Goal: Transaction & Acquisition: Obtain resource

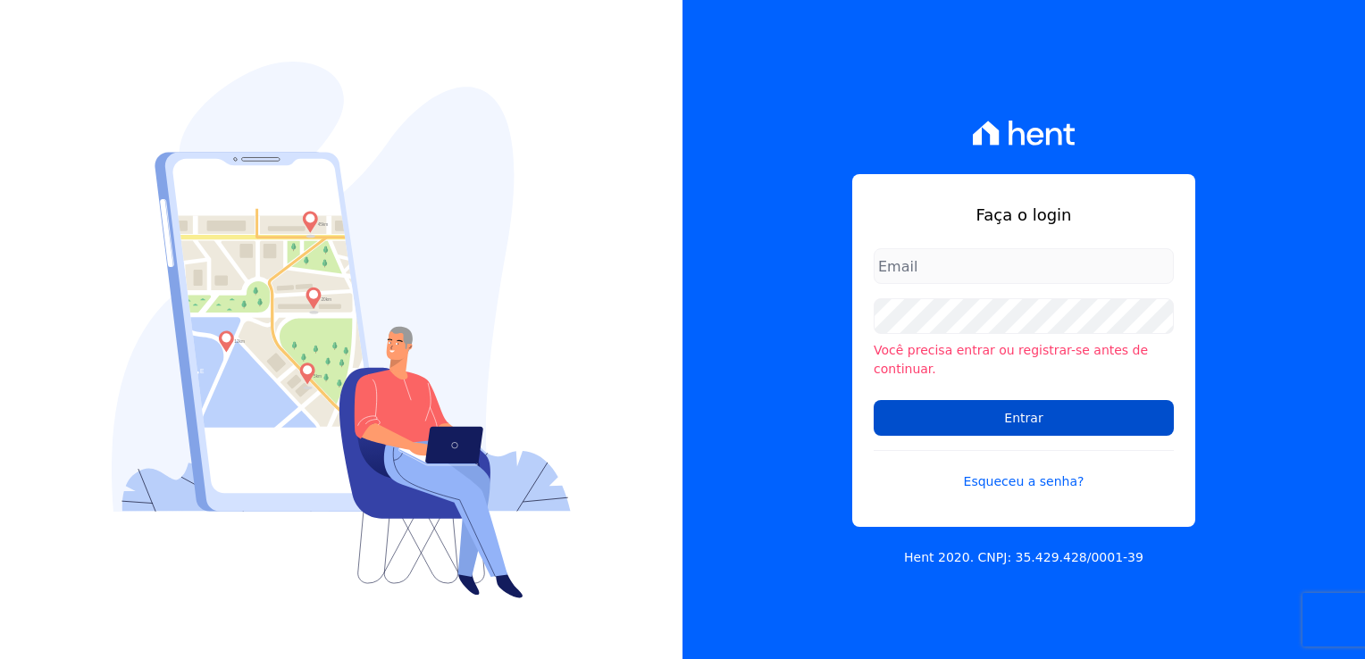
type input "[EMAIL_ADDRESS][DOMAIN_NAME]"
click at [1036, 413] on input "Entrar" at bounding box center [1024, 418] width 300 height 36
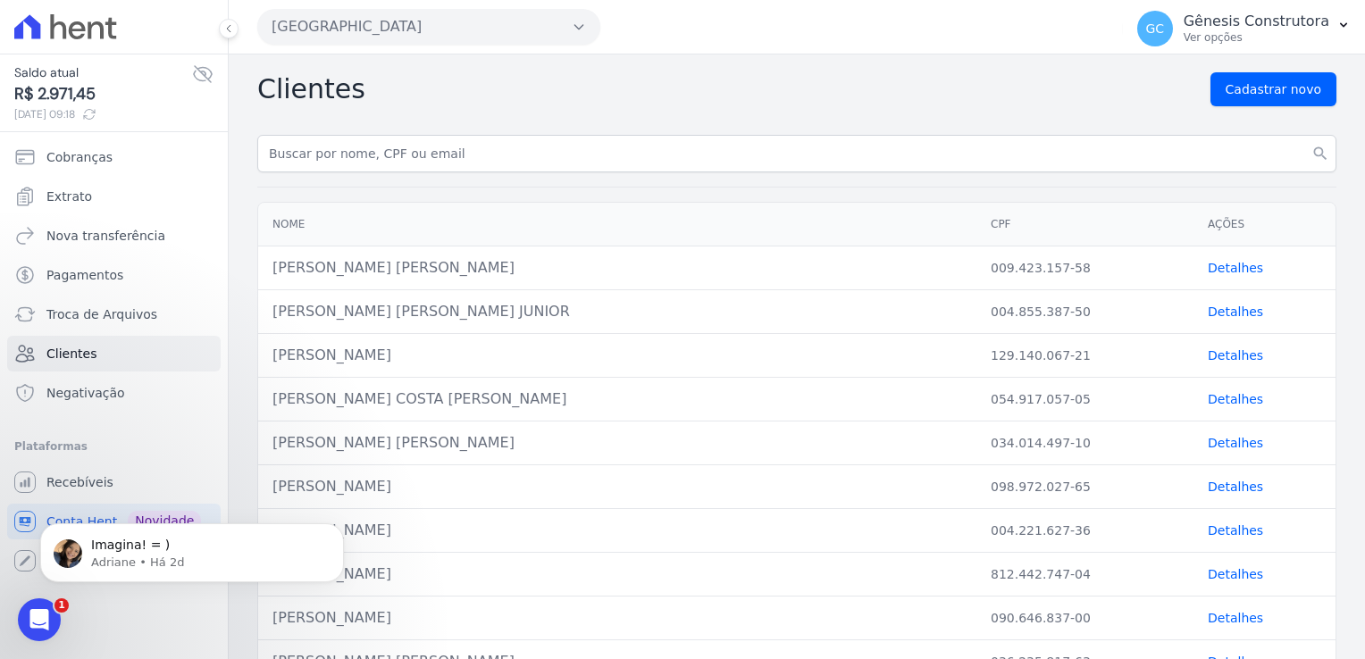
click at [484, 48] on div "Estação Nogueira Genesis Empreendimentos Estação Nogueira Estação Nogueira 3 FL…" at bounding box center [686, 26] width 859 height 55
click at [455, 34] on button "Estação Nogueira" at bounding box center [428, 27] width 343 height 36
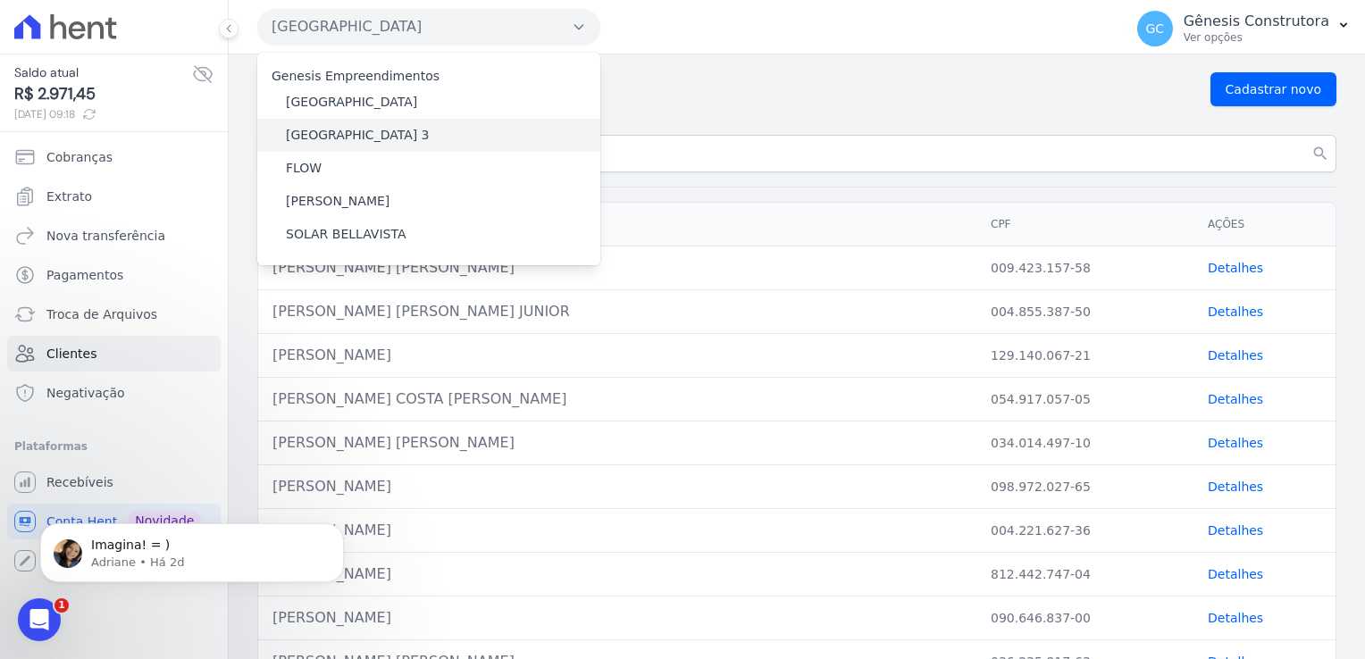
click at [426, 127] on div "Estação Nogueira 3" at bounding box center [428, 135] width 343 height 33
click at [368, 138] on label "Estação Nogueira 3" at bounding box center [358, 135] width 144 height 19
click at [0, 0] on input "Estação Nogueira 3" at bounding box center [0, 0] width 0 height 0
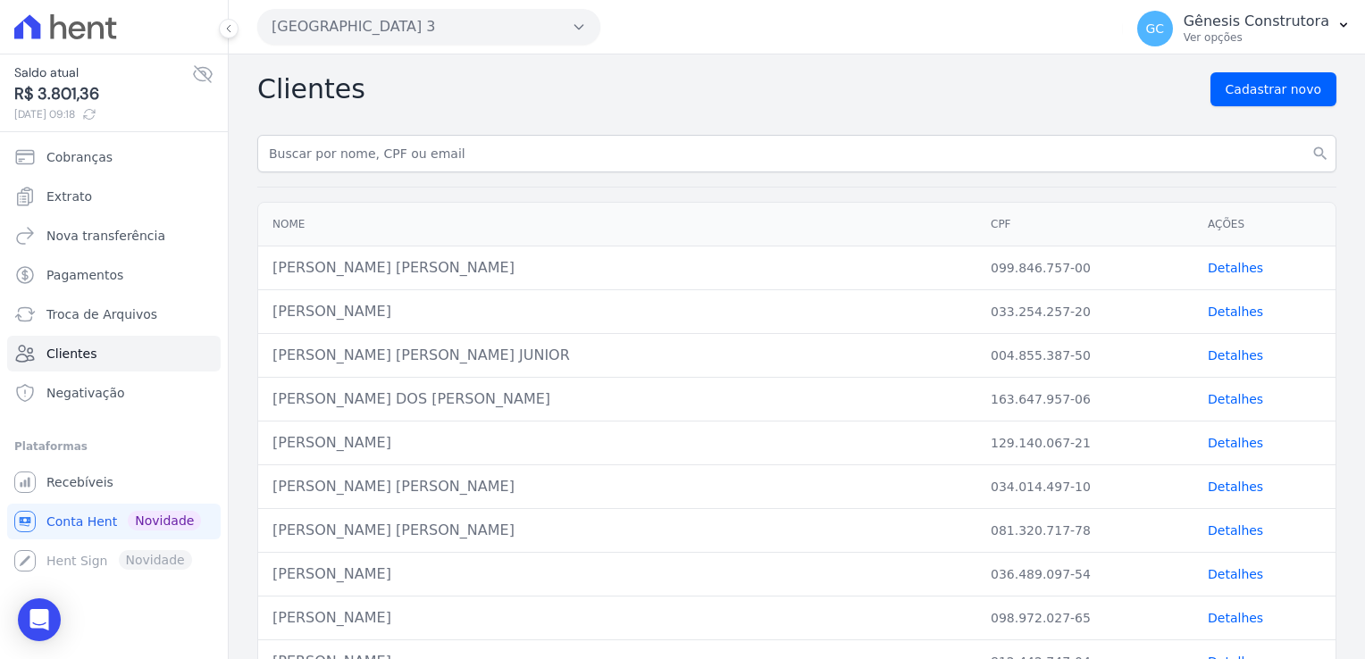
drag, startPoint x: 350, startPoint y: 173, endPoint x: 355, endPoint y: 156, distance: 17.6
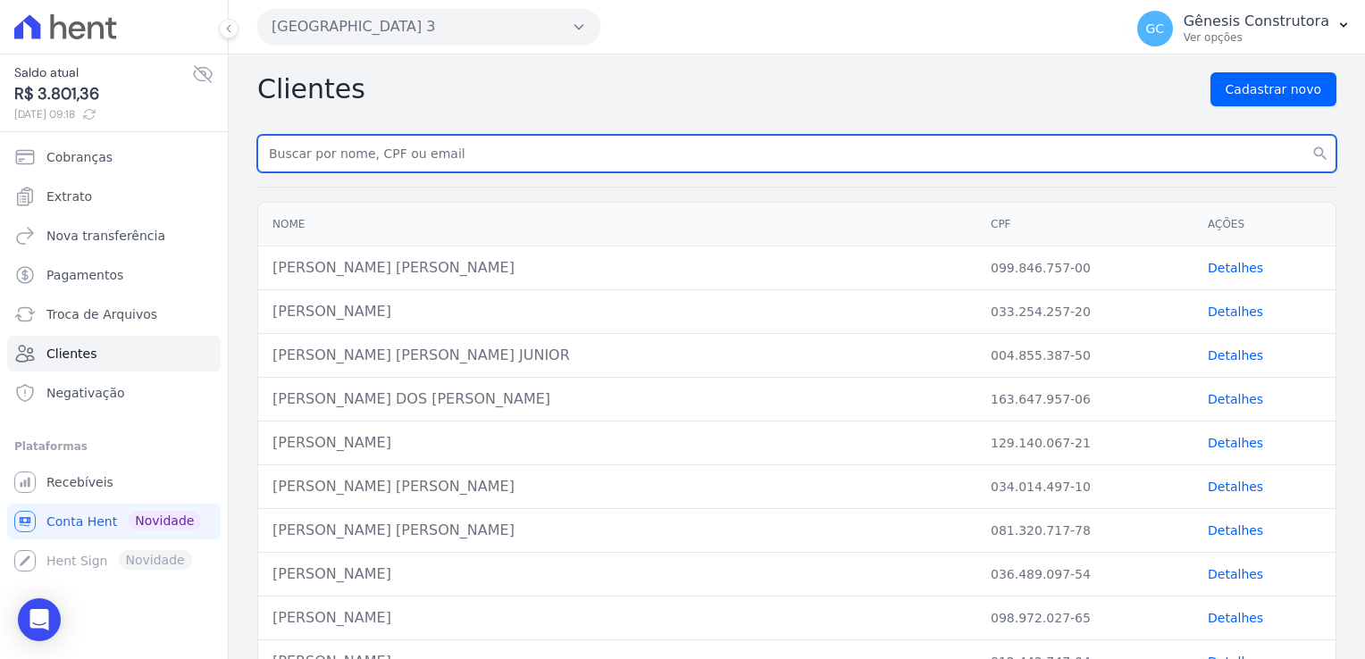
click at [355, 155] on input "text" at bounding box center [796, 154] width 1079 height 38
paste input "GEISON LUIZ CUNHA VENTURA"
type input "GEISON LUIZ CUNHA VENTURA"
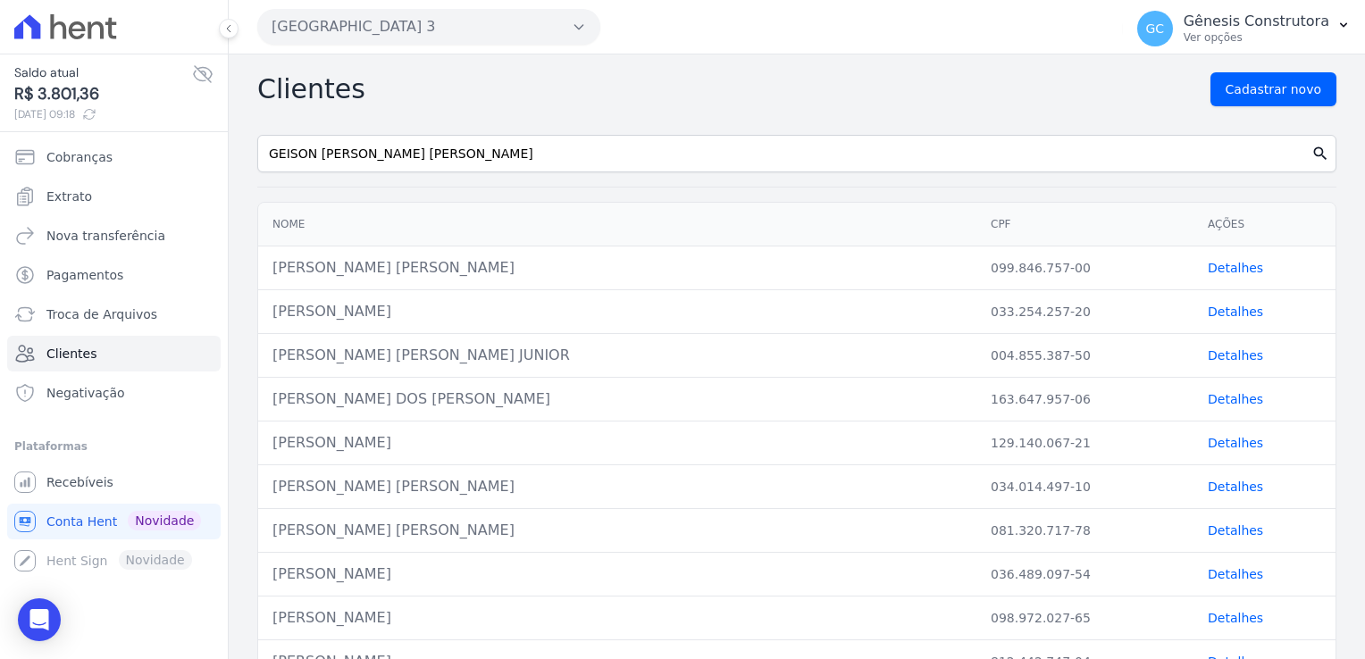
click at [1312, 152] on icon "search" at bounding box center [1321, 154] width 18 height 18
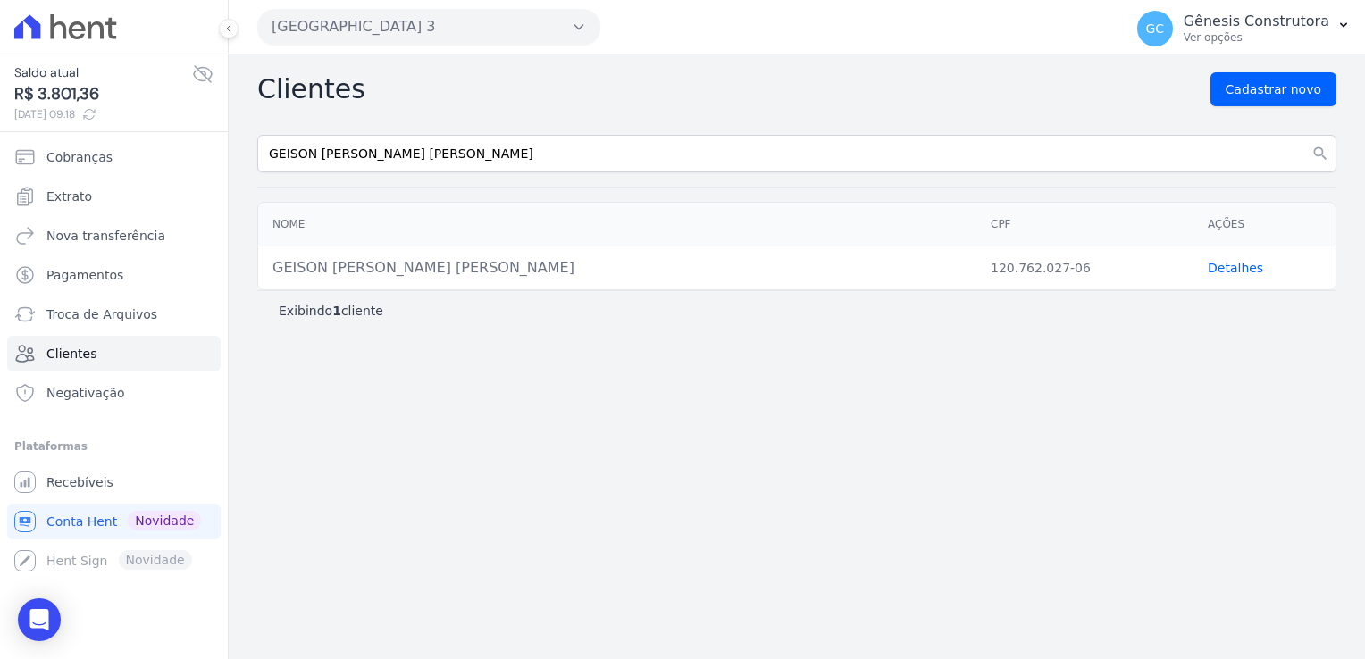
click at [1219, 273] on link "Detalhes" at bounding box center [1235, 268] width 55 height 14
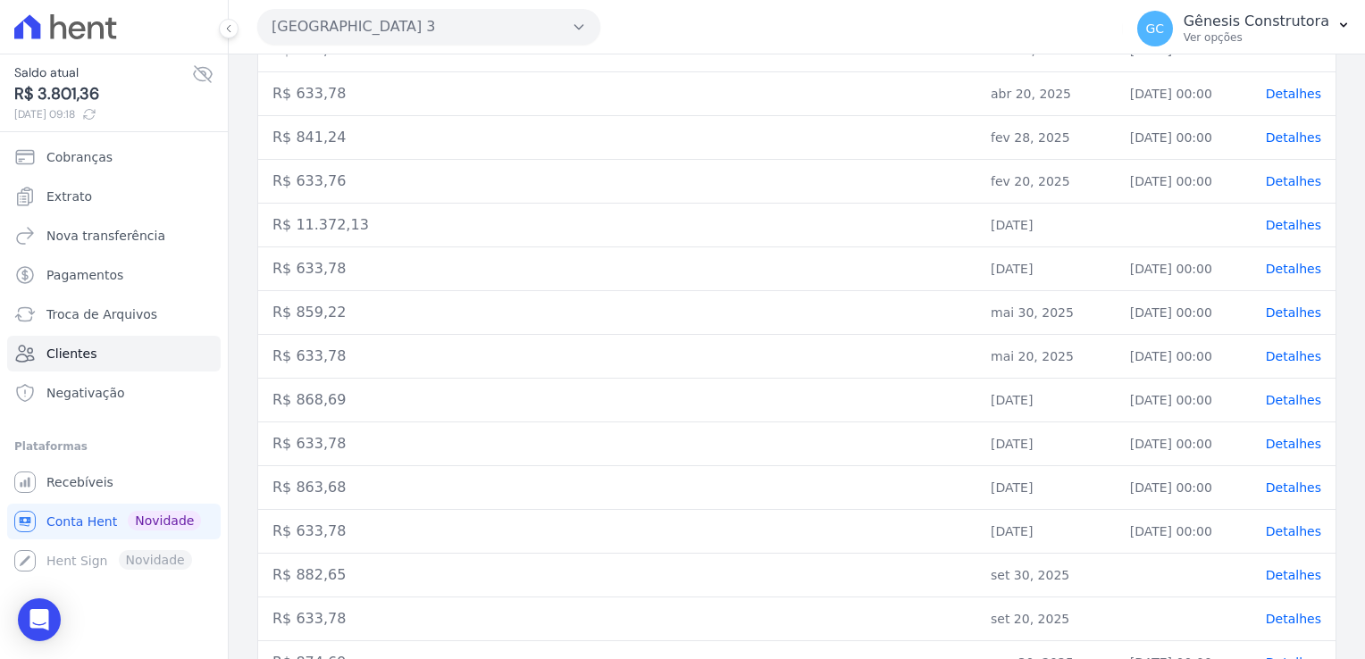
scroll to position [804, 0]
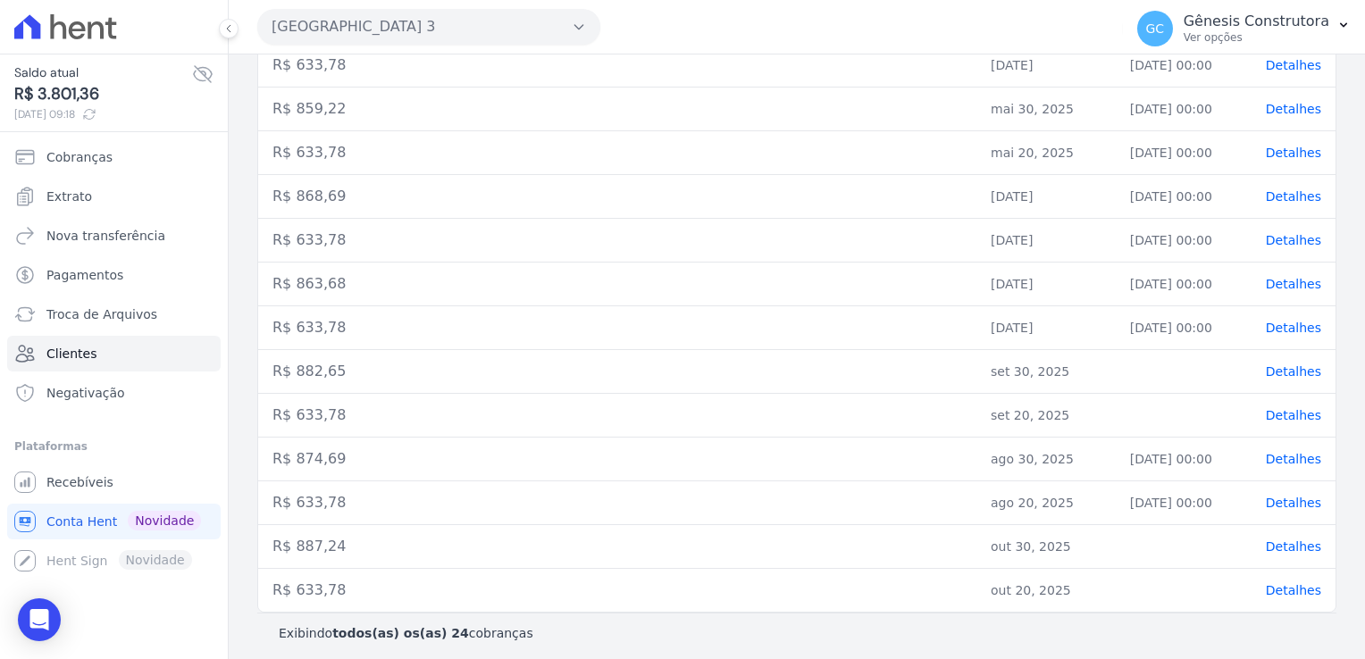
click at [1272, 408] on span "Detalhes" at bounding box center [1293, 415] width 55 height 14
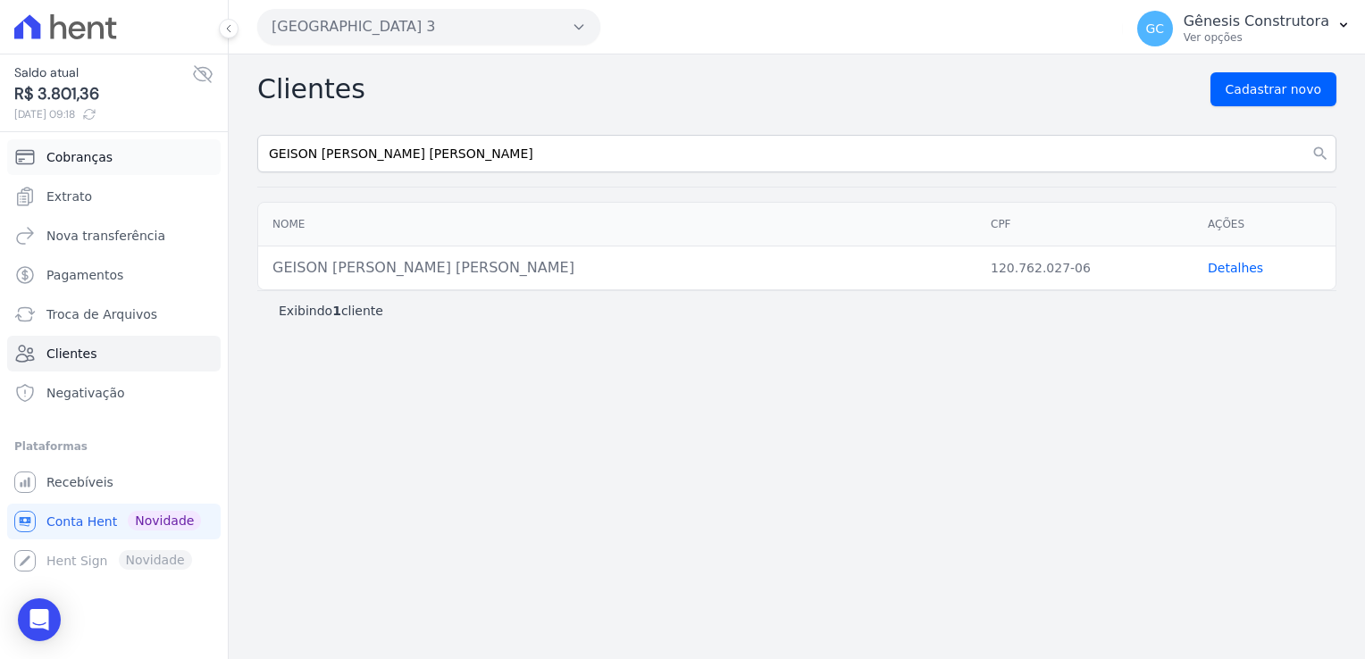
click at [72, 155] on span "Cobranças" at bounding box center [79, 157] width 66 height 18
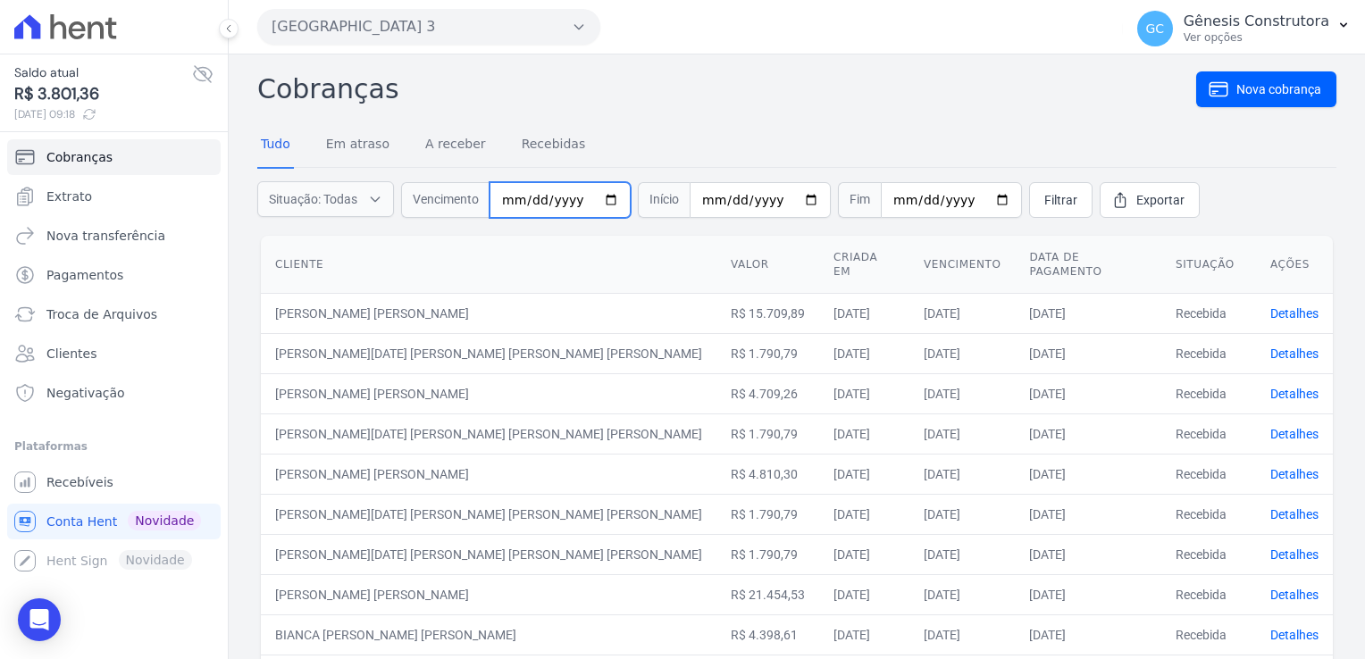
click at [508, 200] on input "date" at bounding box center [560, 200] width 141 height 36
type input "2025-09-20"
drag, startPoint x: 1042, startPoint y: 198, endPoint x: 1047, endPoint y: 209, distance: 12.0
click at [1045, 196] on span "Filtrar" at bounding box center [1061, 200] width 33 height 18
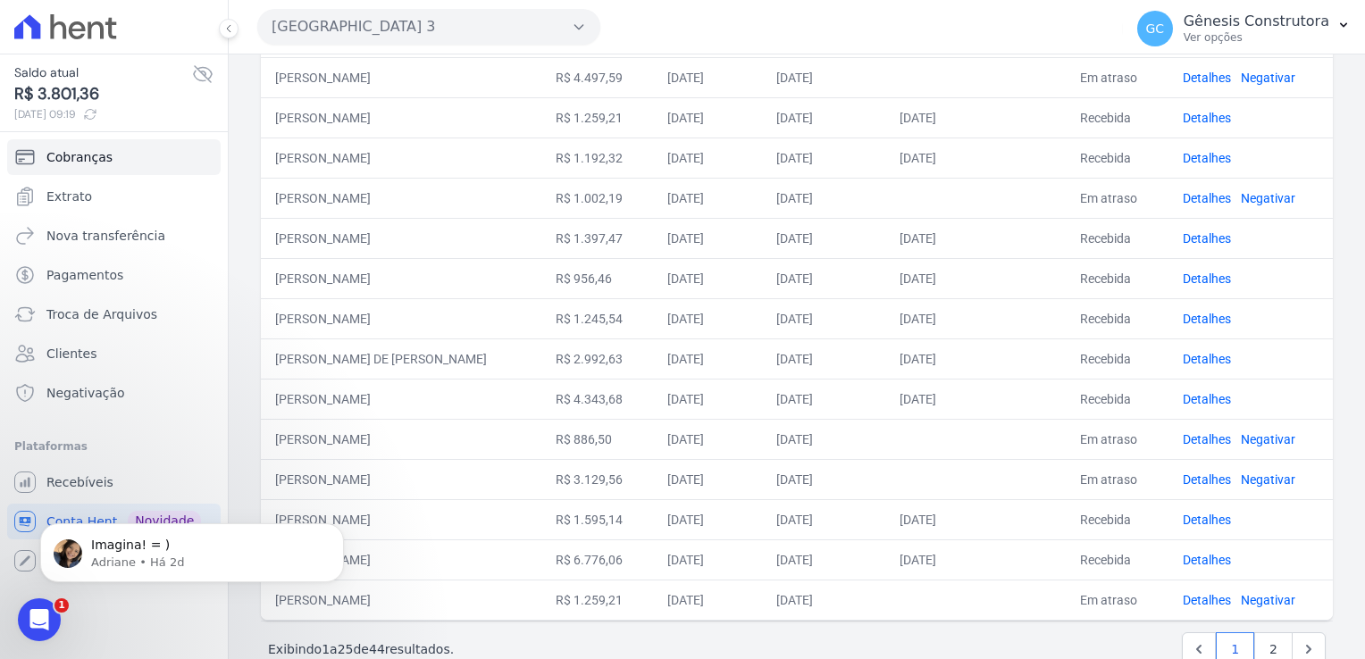
scroll to position [701, 0]
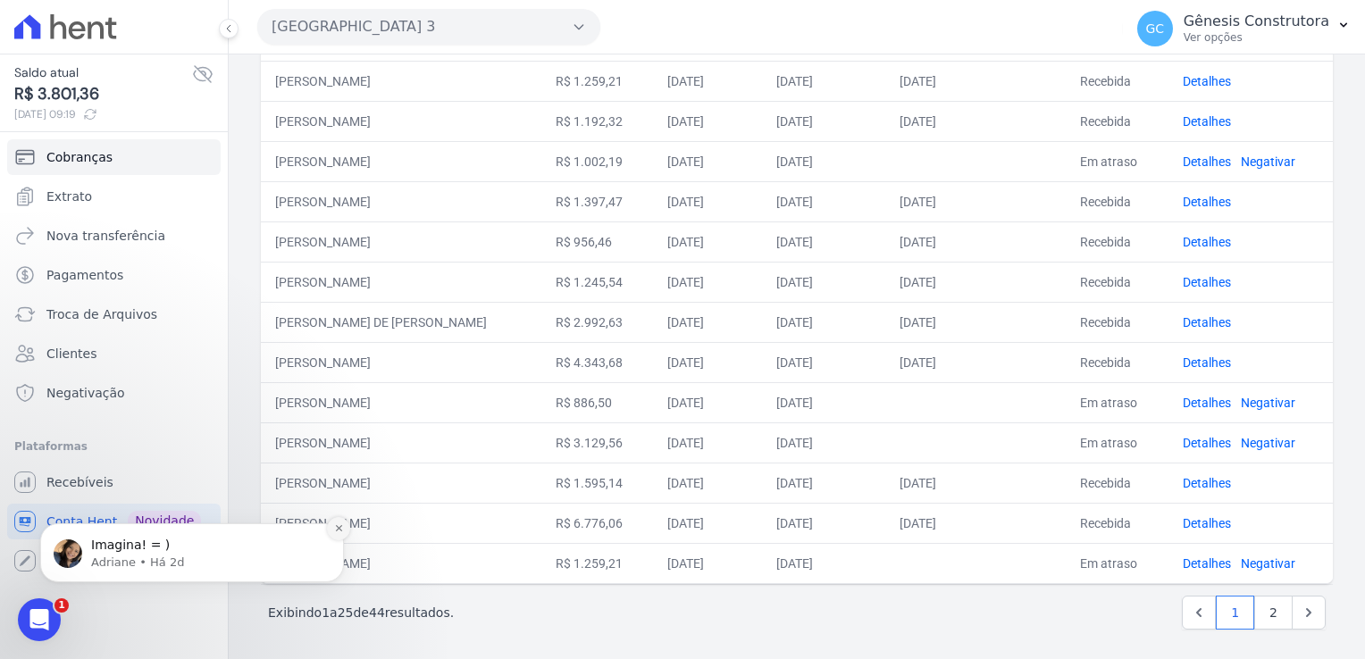
click at [340, 533] on icon "Dismiss notification" at bounding box center [339, 529] width 10 height 10
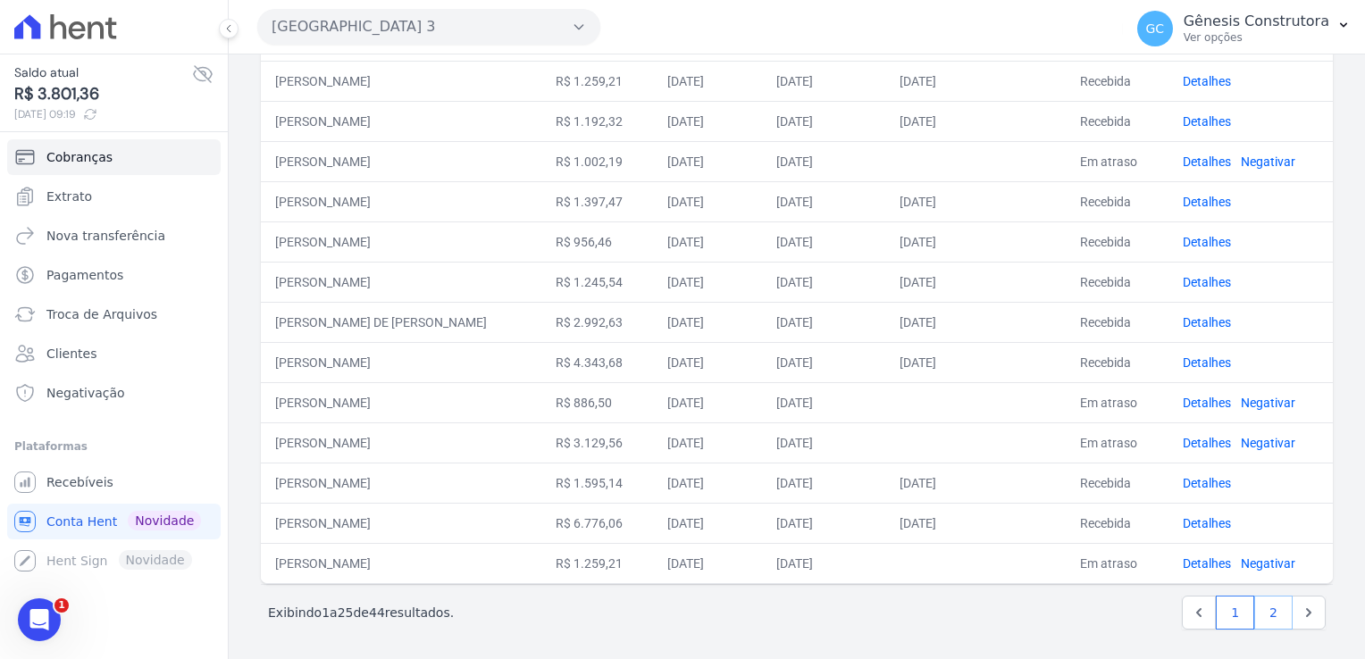
click at [1264, 616] on link "2" at bounding box center [1273, 613] width 38 height 34
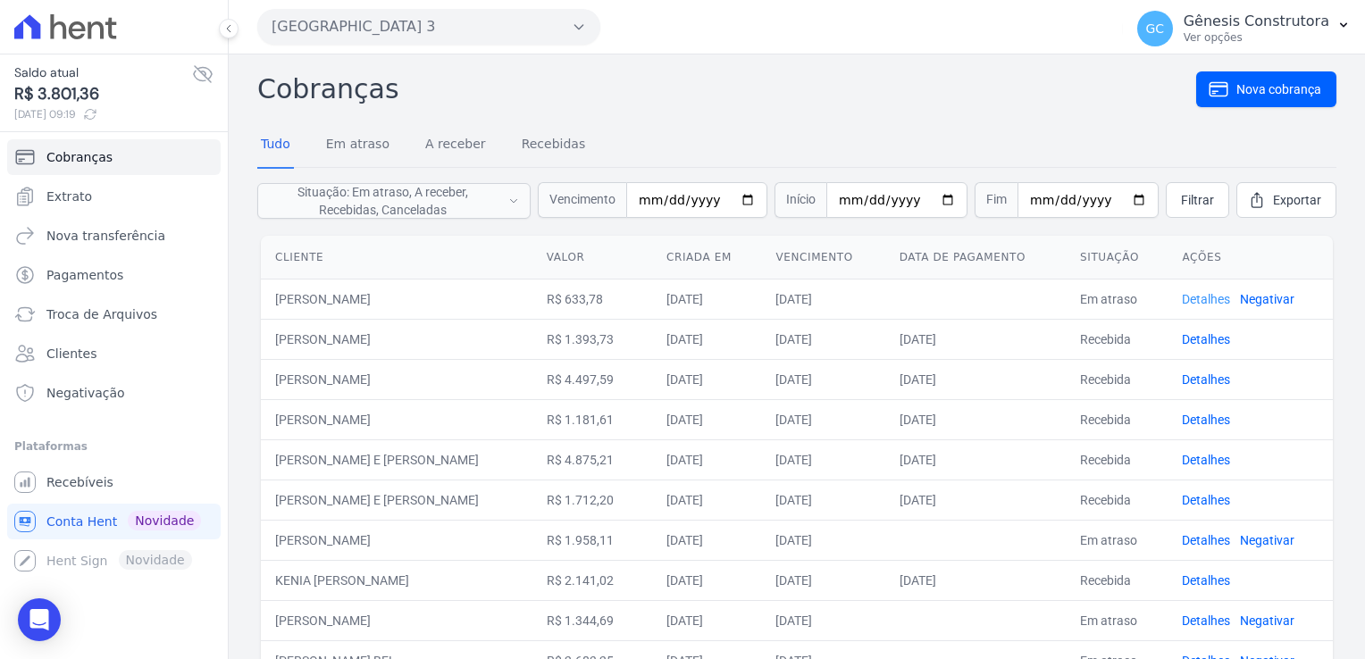
click at [1205, 298] on link "Detalhes" at bounding box center [1206, 299] width 48 height 14
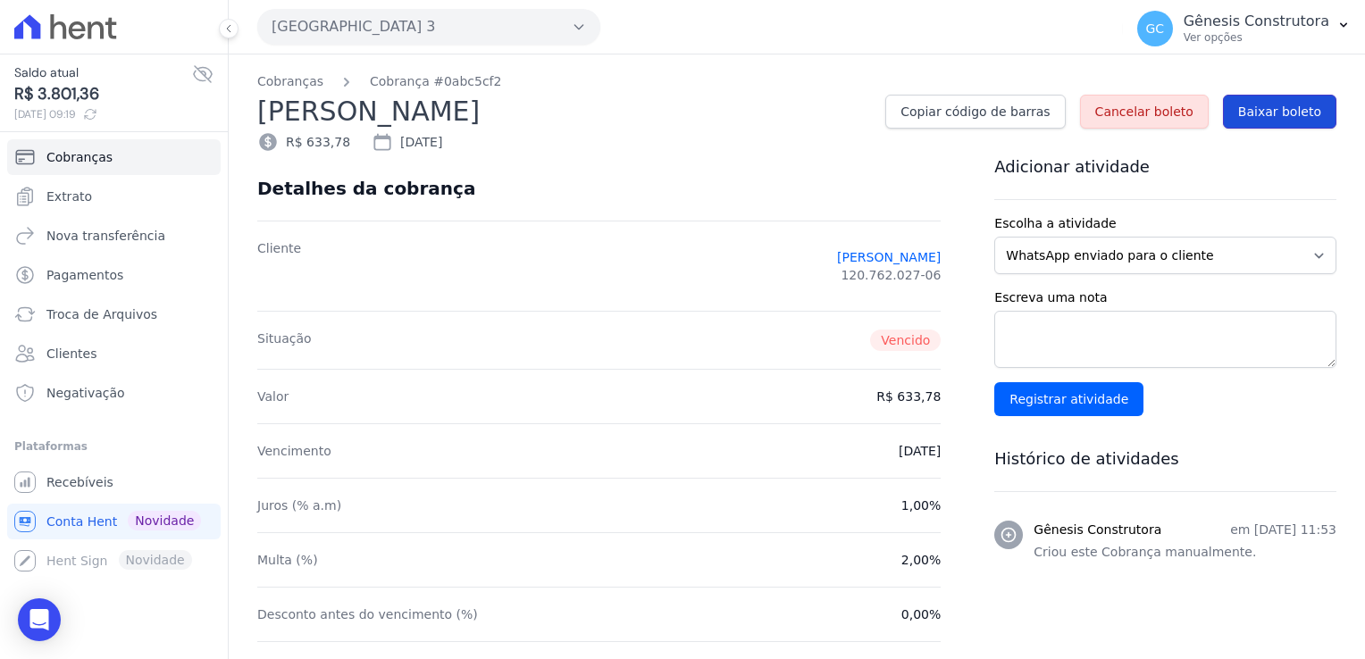
click at [1294, 120] on span "Baixar boleto" at bounding box center [1279, 112] width 83 height 18
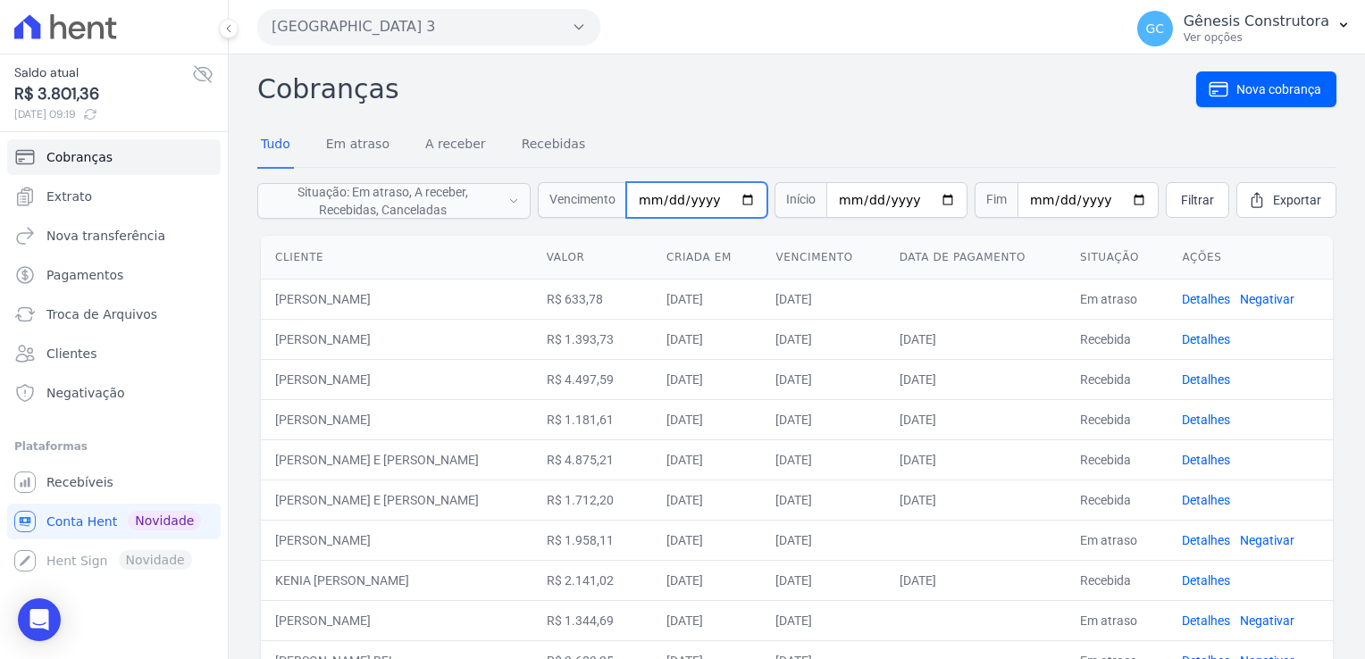
click at [669, 195] on input "2025-09-20" at bounding box center [696, 200] width 141 height 36
type input "2025-09-30"
click at [1178, 209] on link "Filtrar" at bounding box center [1197, 200] width 63 height 36
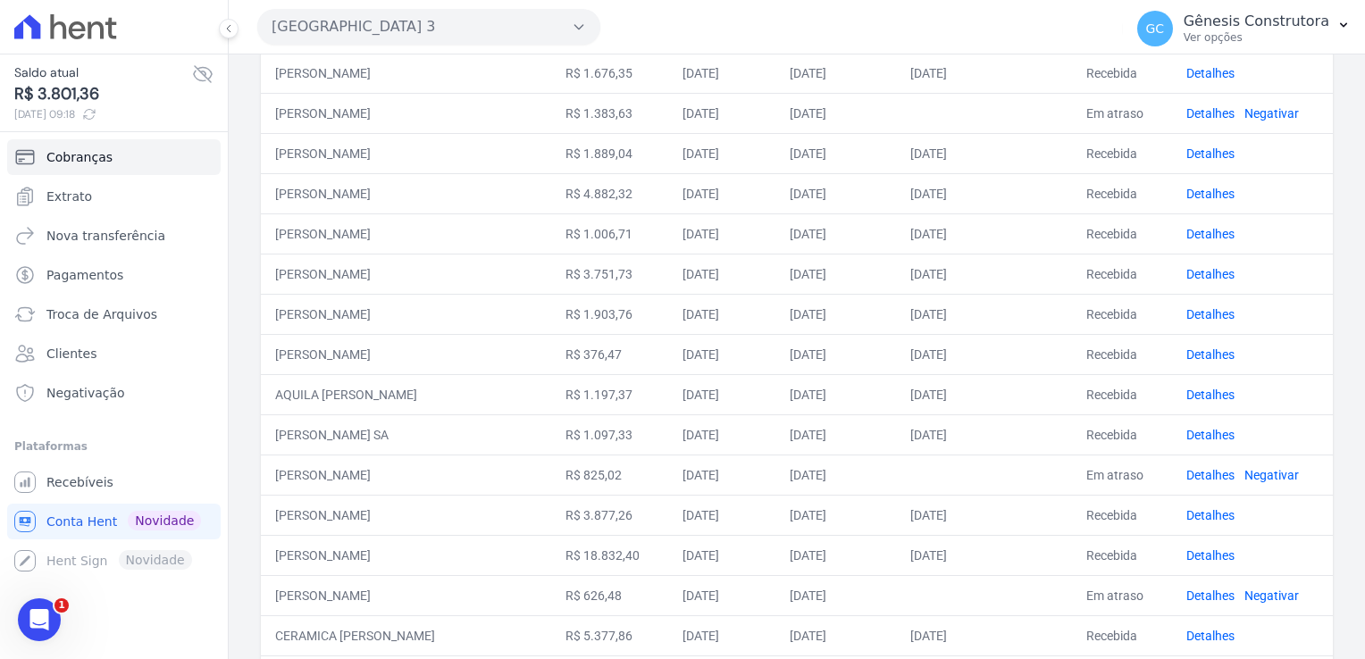
scroll to position [701, 0]
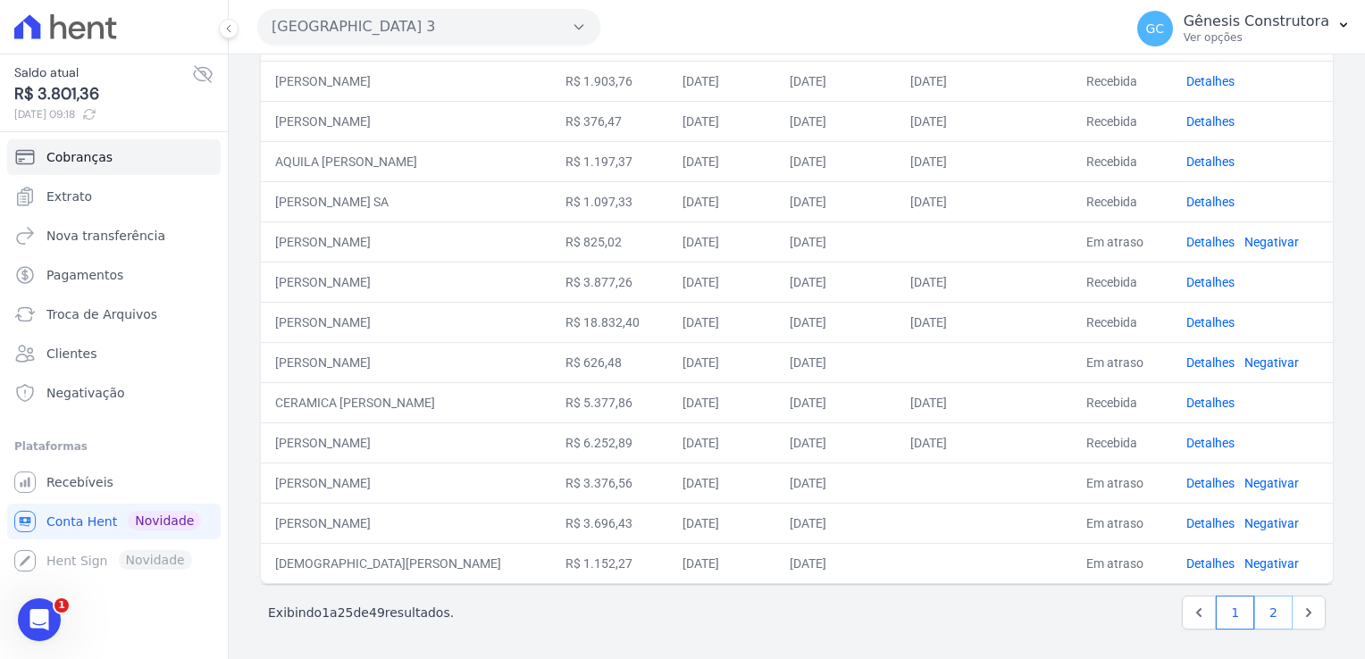
click at [1254, 608] on link "2" at bounding box center [1273, 613] width 38 height 34
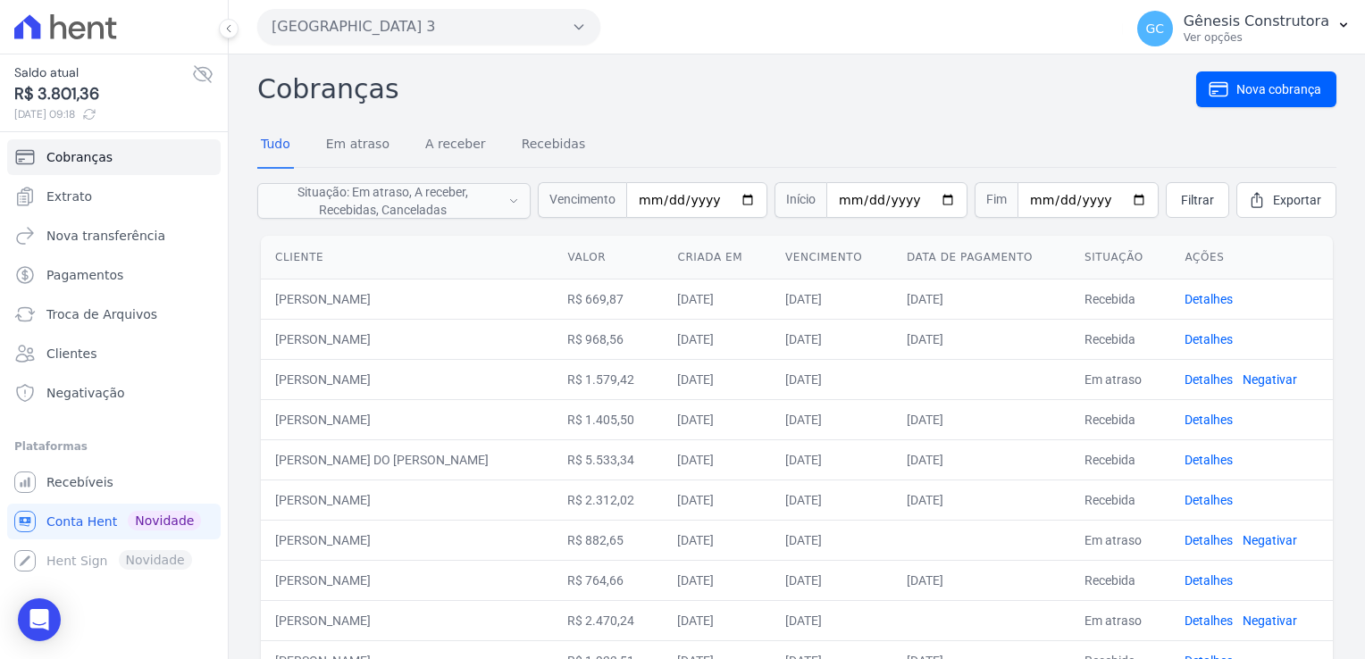
scroll to position [89, 0]
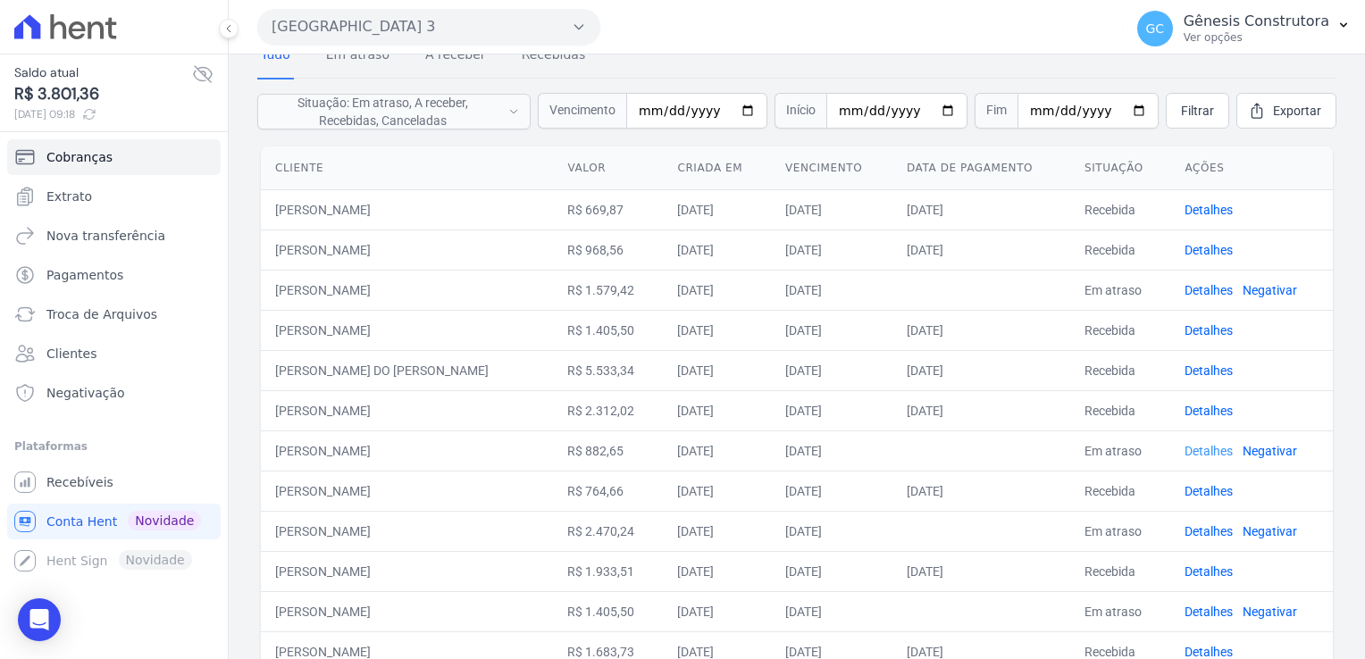
click at [1202, 452] on link "Detalhes" at bounding box center [1209, 451] width 48 height 14
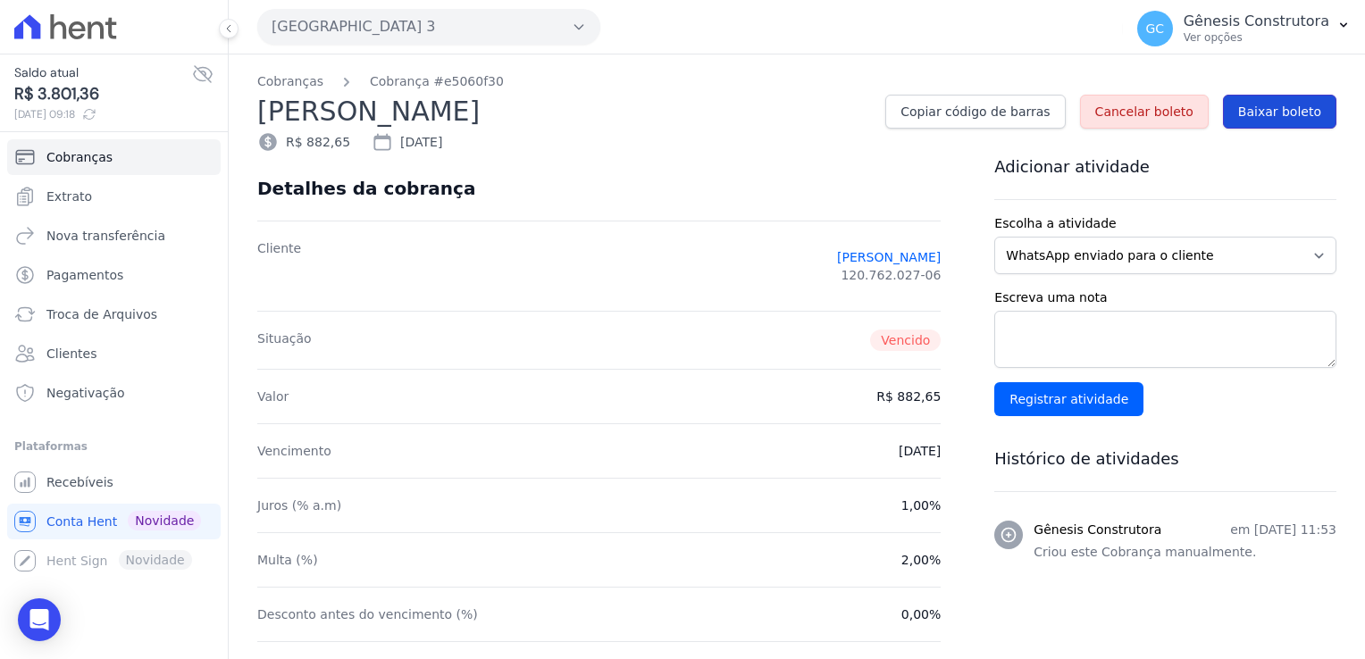
click at [1250, 109] on span "Baixar boleto" at bounding box center [1279, 112] width 83 height 18
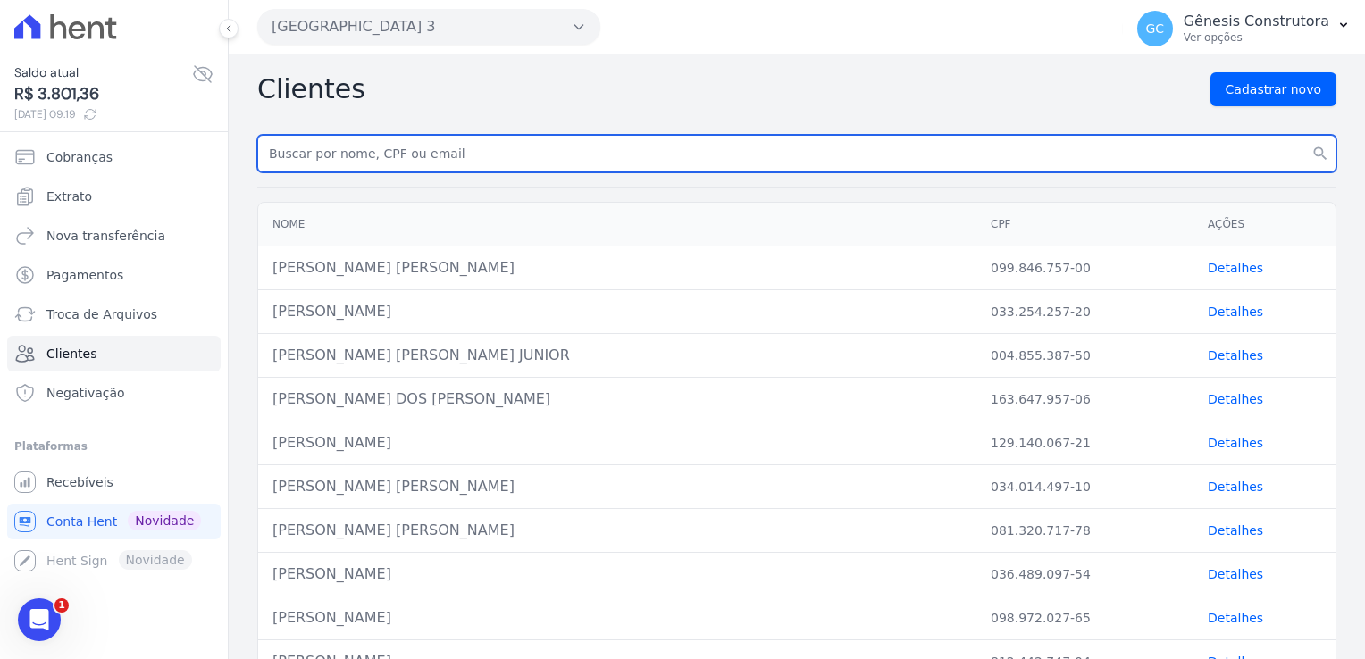
click at [336, 155] on input "text" at bounding box center [796, 154] width 1079 height 38
paste input "SUELEN [PERSON_NAME]"
type input "SUELEN [PERSON_NAME]"
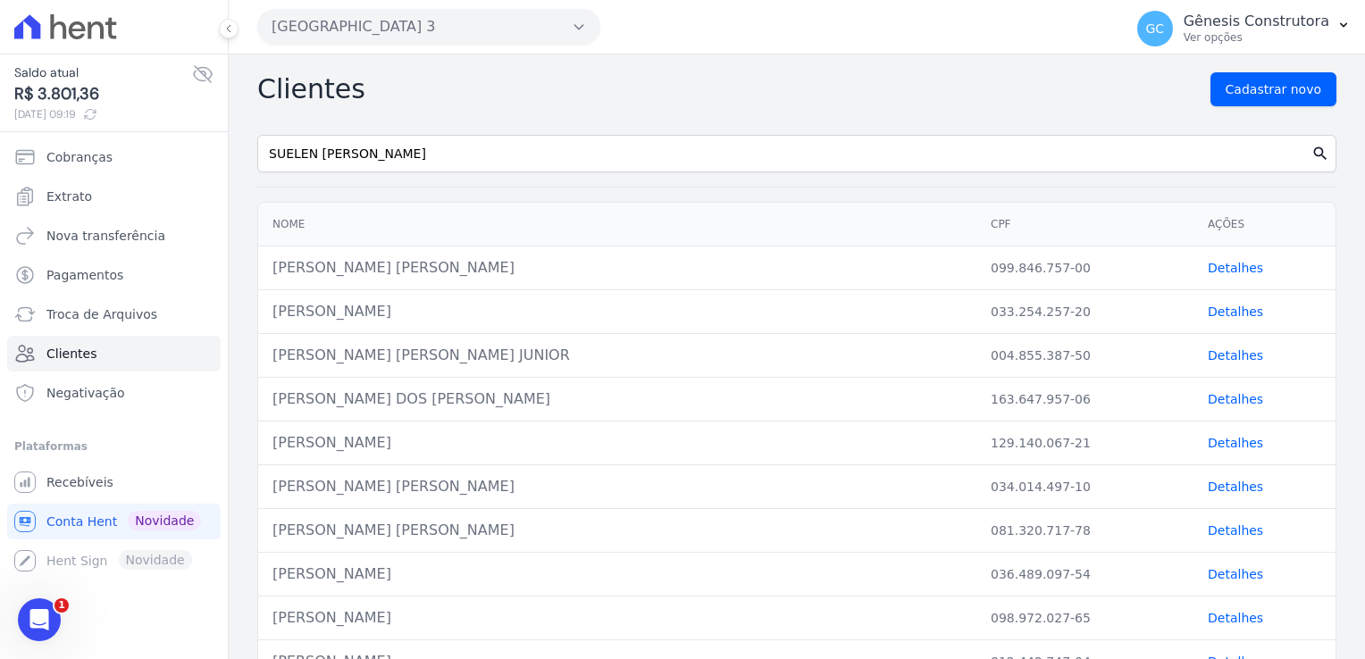
click at [1312, 152] on icon "search" at bounding box center [1321, 154] width 18 height 18
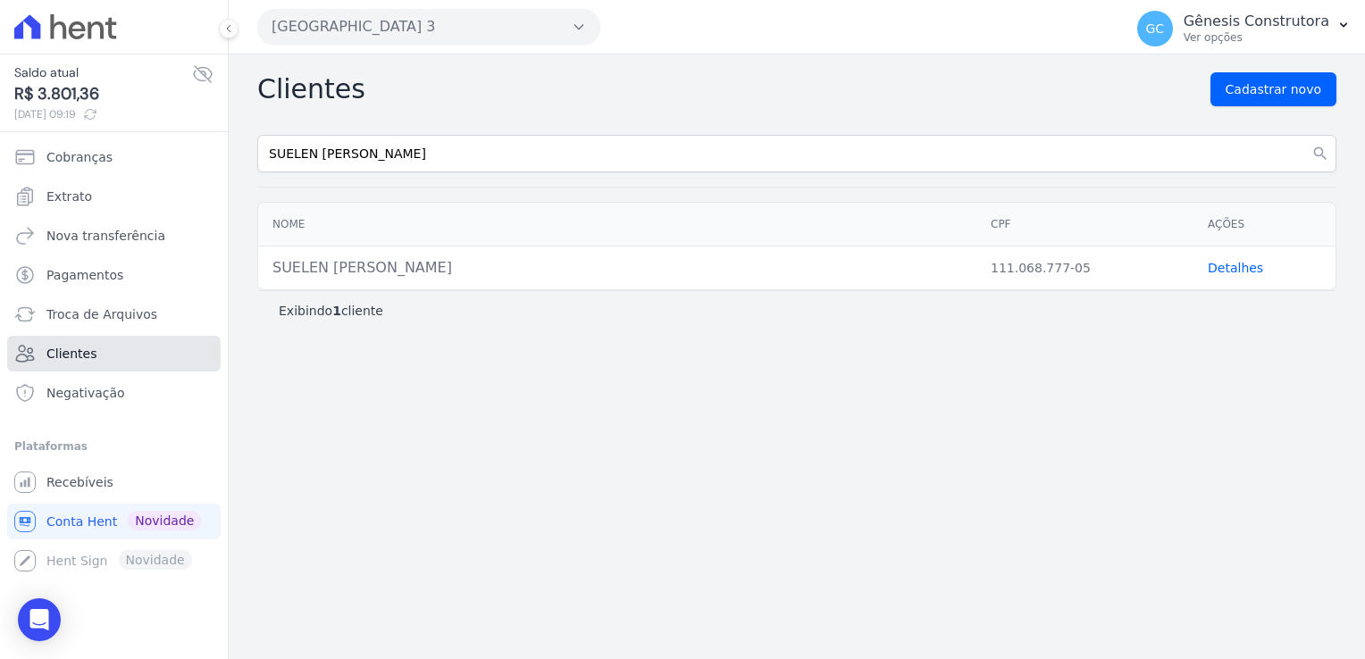
click at [53, 341] on link "Clientes" at bounding box center [114, 354] width 214 height 36
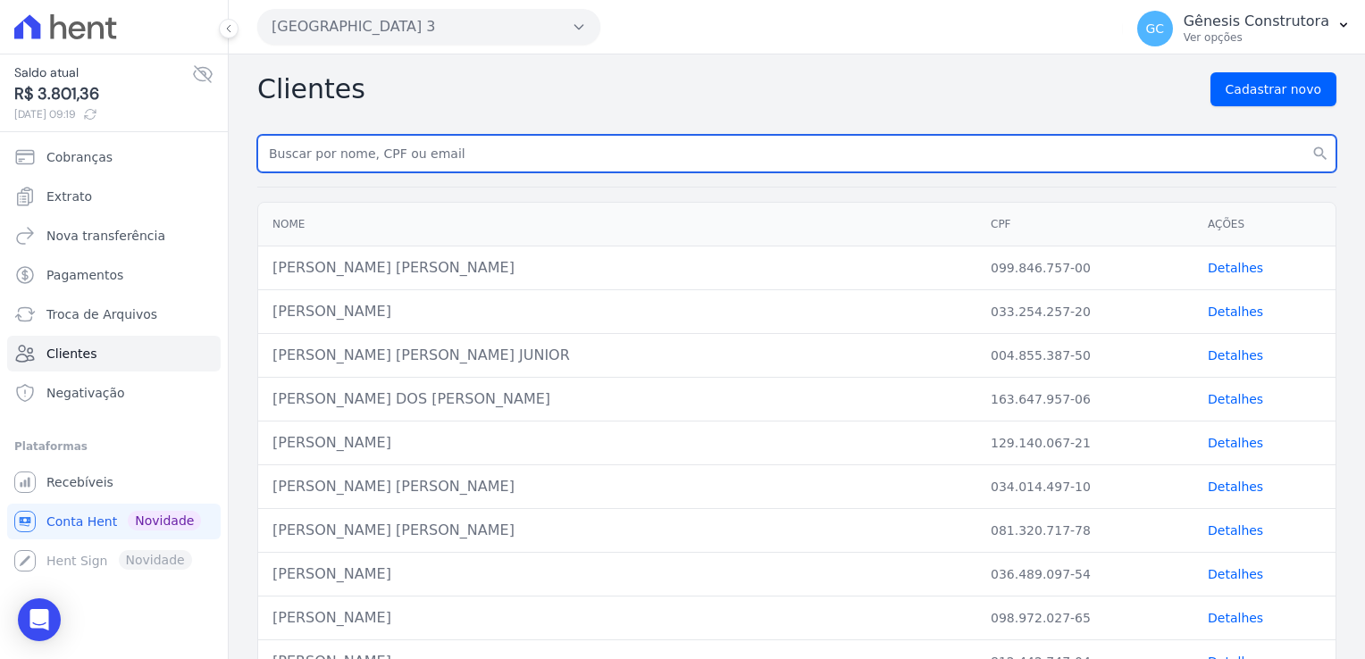
click at [406, 142] on input "text" at bounding box center [796, 154] width 1079 height 38
paste input "SUELEN [PERSON_NAME]"
type input "SUELEN [PERSON_NAME]"
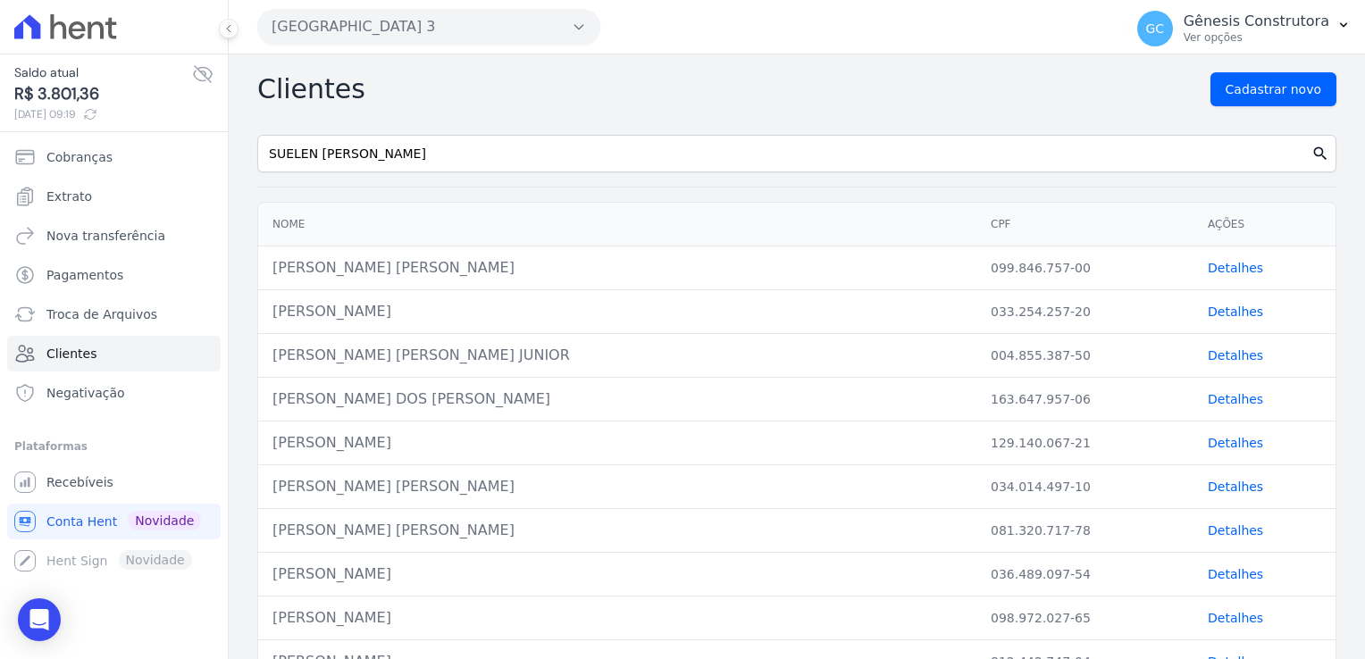
click at [1312, 151] on icon "search" at bounding box center [1321, 154] width 18 height 18
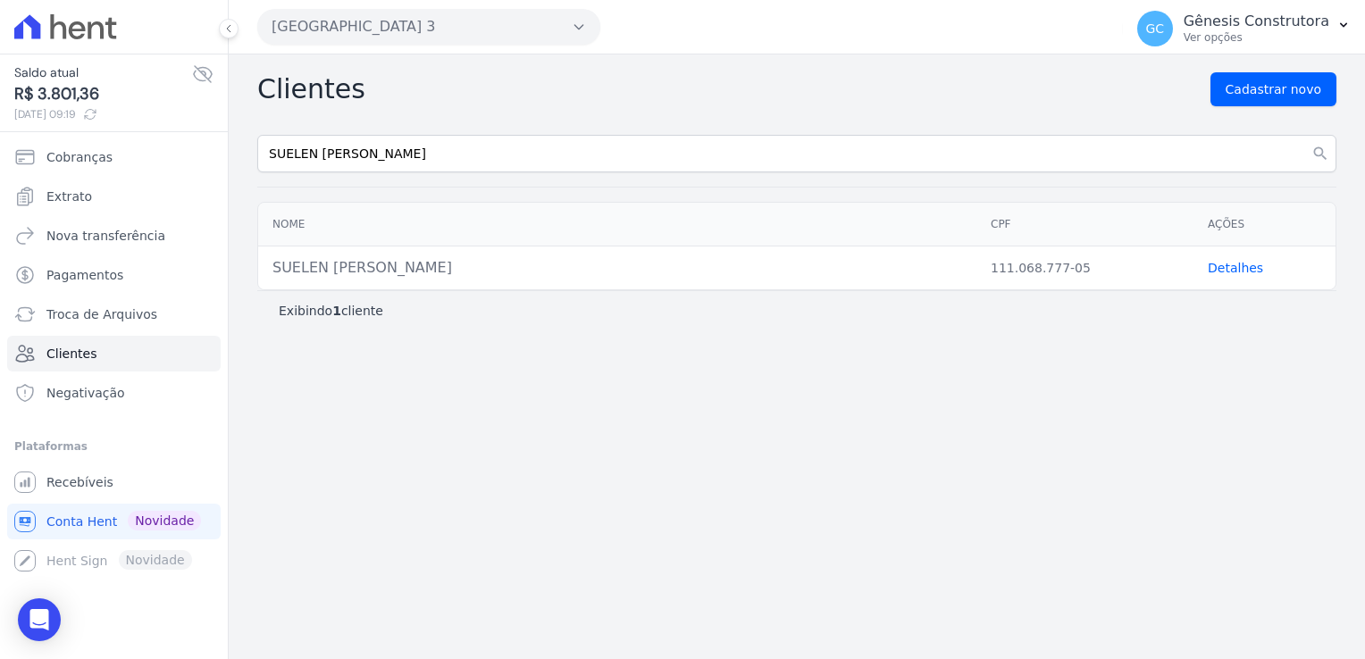
click at [1239, 268] on link "Detalhes" at bounding box center [1235, 268] width 55 height 14
